Goal: Ask a question

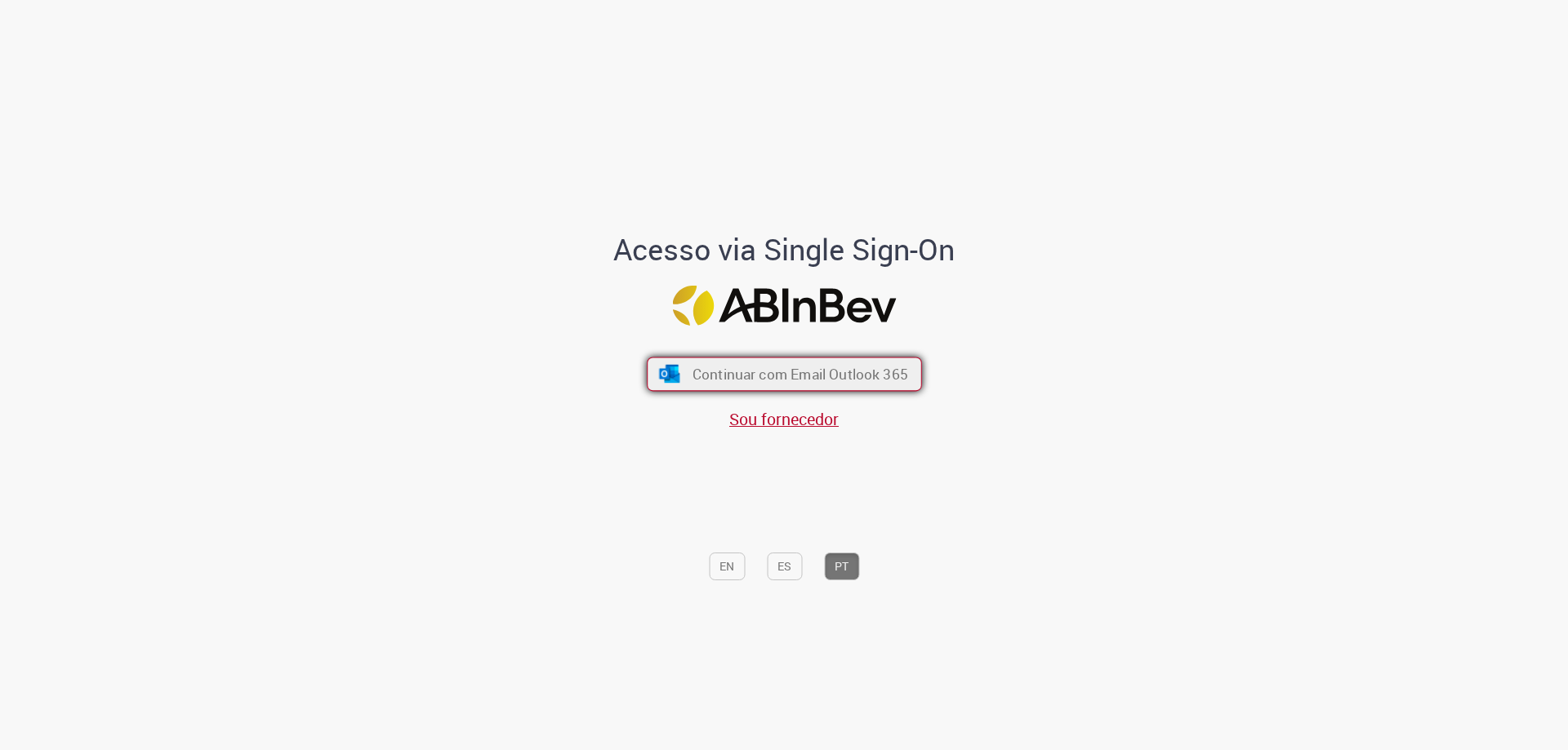
click at [834, 381] on span "Continuar com Email Outlook 365" at bounding box center [799, 374] width 215 height 19
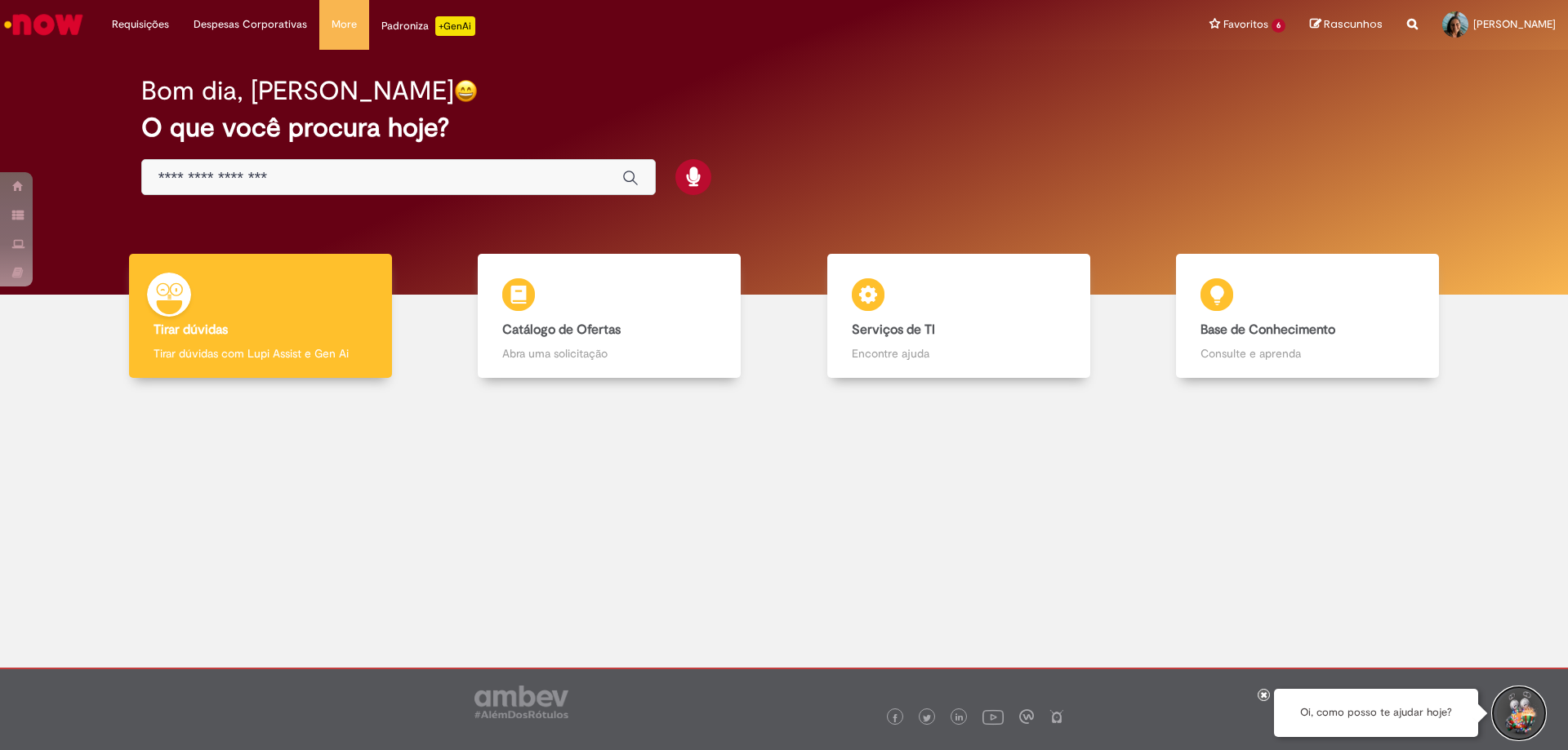
click at [1520, 712] on button "Iniciar Conversa de Suporte" at bounding box center [1519, 714] width 49 height 49
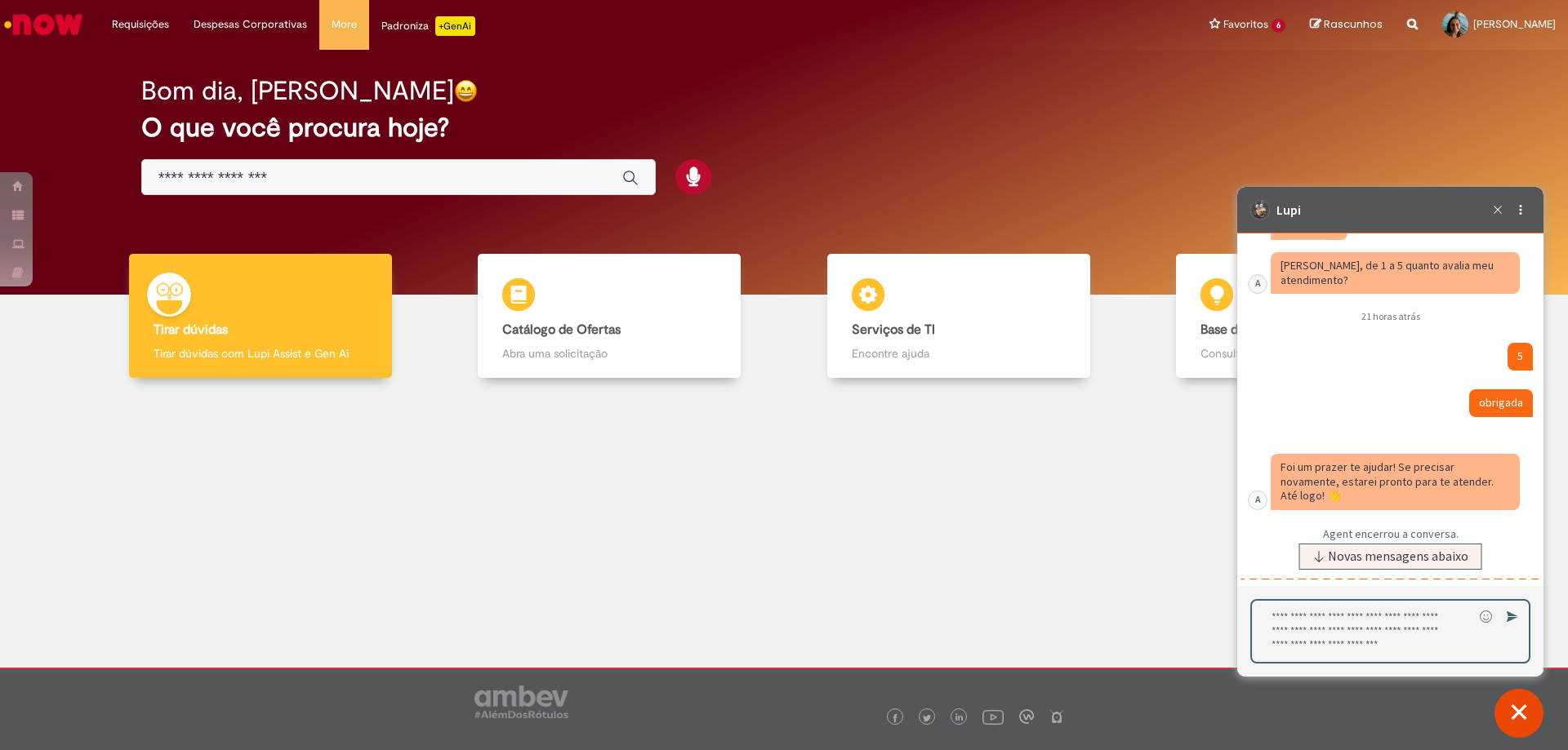
scroll to position [390, 0]
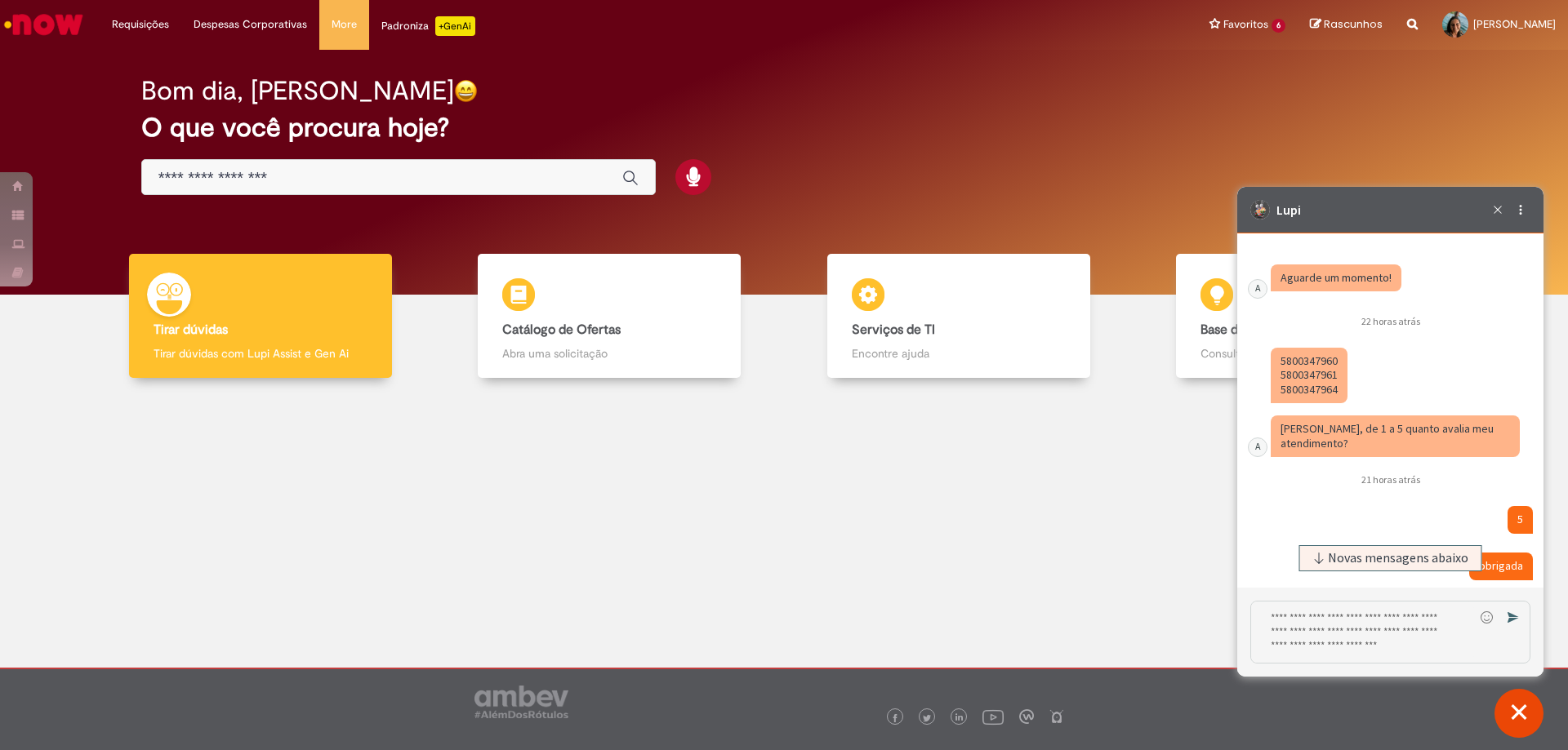
drag, startPoint x: 1281, startPoint y: 375, endPoint x: 1337, endPoint y: 375, distance: 56.0
click at [1337, 375] on div "Caixa de diálogo de bate-papo" at bounding box center [1309, 376] width 76 height 57
drag, startPoint x: 1279, startPoint y: 393, endPoint x: 1336, endPoint y: 393, distance: 57.0
click at [1336, 393] on div "Caixa de diálogo de bate-papo" at bounding box center [1309, 376] width 76 height 57
